Goal: Task Accomplishment & Management: Manage account settings

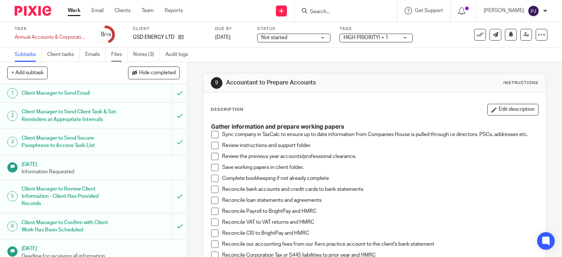
click at [116, 57] on link "Files" at bounding box center [119, 55] width 16 height 14
click at [94, 58] on link "Emails" at bounding box center [95, 55] width 20 height 14
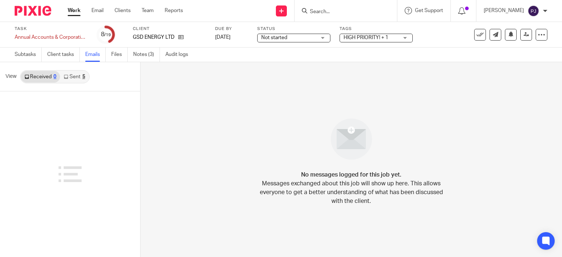
click at [78, 72] on link "Sent 5" at bounding box center [74, 77] width 29 height 12
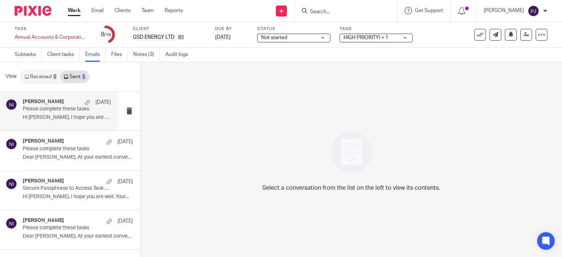
click at [55, 106] on p "Please complete these tasks" at bounding box center [58, 109] width 71 height 6
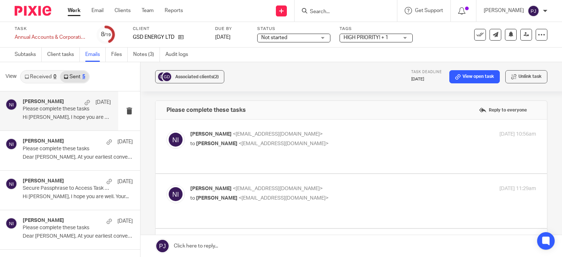
click at [366, 127] on label at bounding box center [350, 147] width 391 height 54
click at [166, 130] on input "checkbox" at bounding box center [166, 130] width 0 height 0
checkbox input "true"
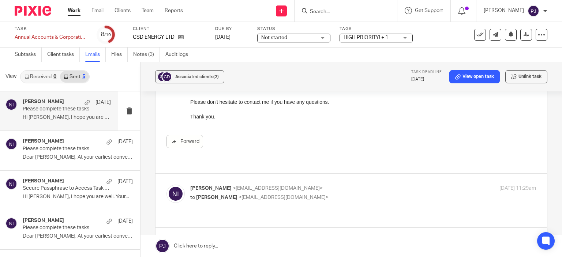
scroll to position [183, 0]
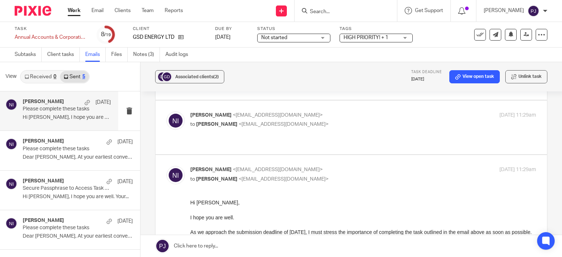
click at [353, 113] on p "Naeem Ibrahim <naeemibrahim@taxassist.co.uk>" at bounding box center [305, 116] width 230 height 8
checkbox input "true"
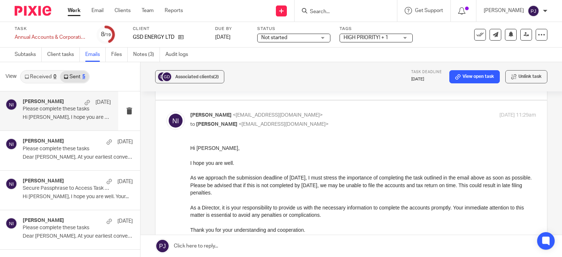
scroll to position [219, 0]
